Goal: Contribute content: Add original content to the website for others to see

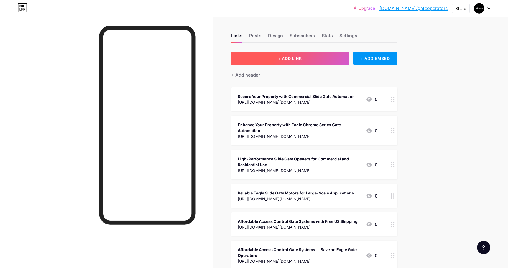
click at [309, 56] on button "+ ADD LINK" at bounding box center [290, 58] width 118 height 13
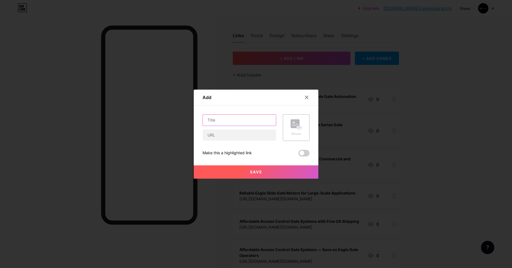
click at [217, 116] on input "text" at bounding box center [239, 120] width 73 height 11
click at [224, 138] on input "text" at bounding box center [239, 134] width 73 height 11
click at [229, 124] on input "text" at bounding box center [239, 120] width 73 height 11
paste input "Affordable Access Control Gate Systems for Residential & Commercial Use"
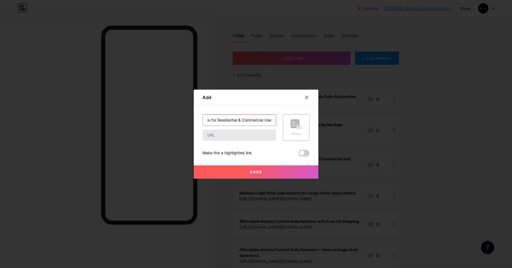
type input "Affordable Access Control Gate Systems for Residential & Commercial Use"
click at [223, 137] on input "text" at bounding box center [239, 134] width 73 height 11
paste input "[URL][DOMAIN_NAME][DOMAIN_NAME]"
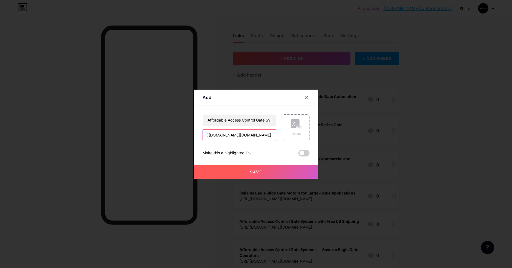
type input "[URL][DOMAIN_NAME][DOMAIN_NAME]"
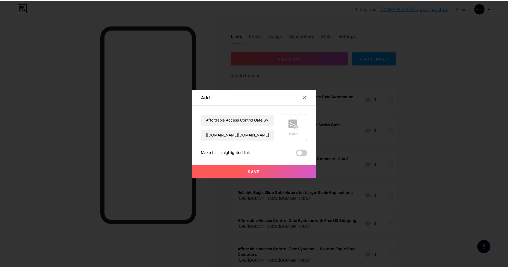
scroll to position [0, 0]
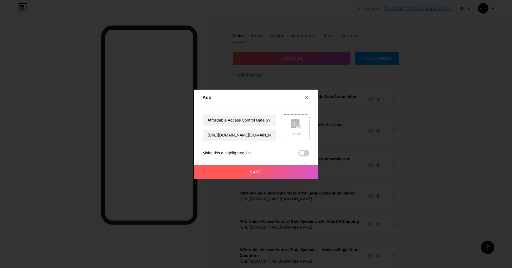
click at [248, 175] on button "Save" at bounding box center [256, 171] width 125 height 13
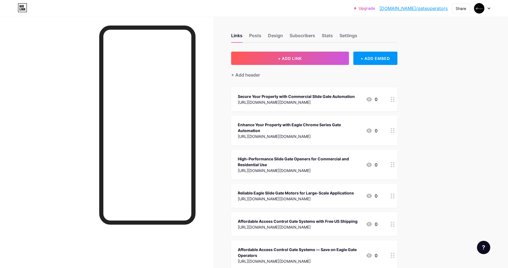
click at [413, 8] on link "[DOMAIN_NAME]/gateoperators" at bounding box center [414, 8] width 68 height 7
